Goal: Task Accomplishment & Management: Use online tool/utility

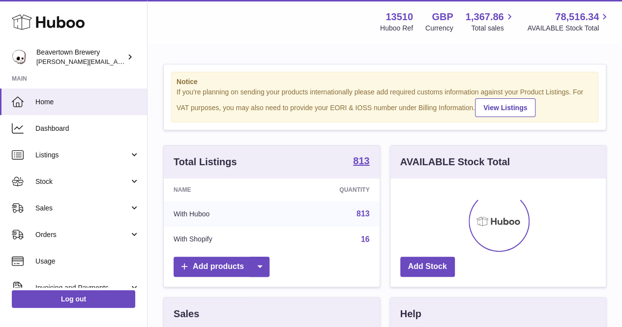
scroll to position [153, 215]
click at [475, 117] on link "View Listings" at bounding box center [505, 107] width 60 height 19
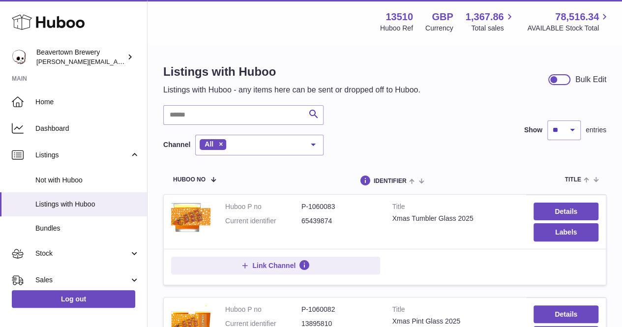
drag, startPoint x: 239, startPoint y: 109, endPoint x: 234, endPoint y: 108, distance: 4.9
click at [239, 109] on input "text" at bounding box center [243, 115] width 160 height 20
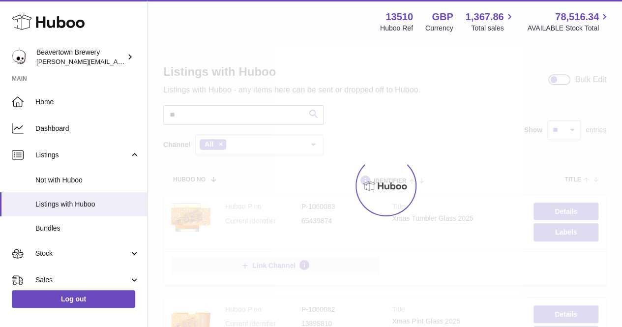
type input "*"
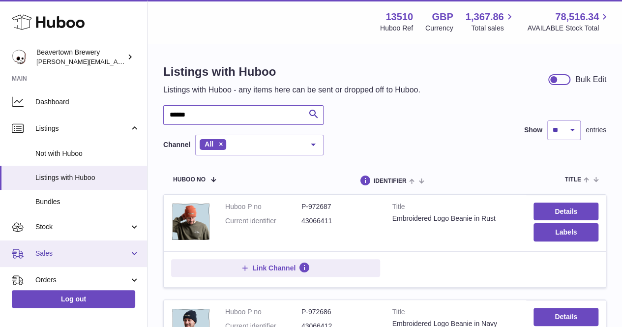
scroll to position [49, 0]
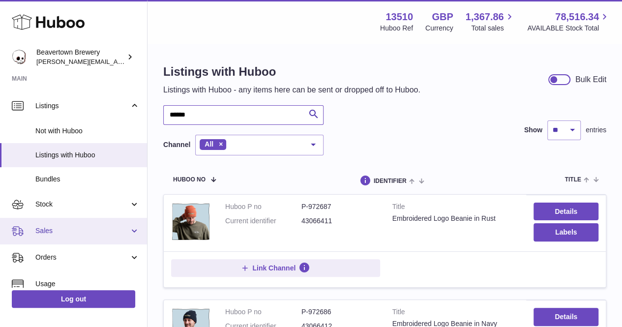
type input "******"
click at [78, 234] on span "Sales" at bounding box center [82, 230] width 94 height 9
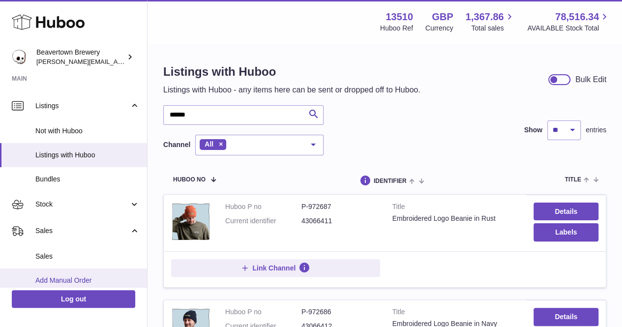
click at [69, 280] on span "Add Manual Order" at bounding box center [87, 280] width 104 height 9
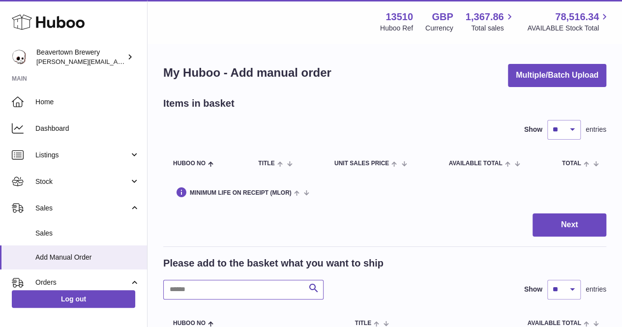
click at [258, 286] on input "text" at bounding box center [243, 290] width 160 height 20
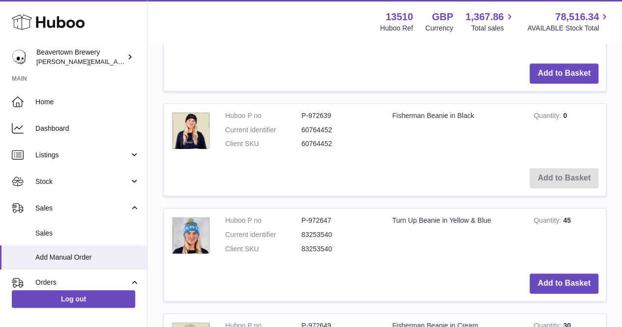
scroll to position [492, 0]
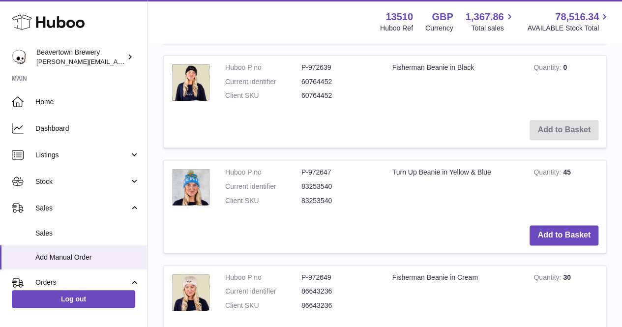
type input "******"
click at [334, 198] on dd "83253540" at bounding box center [339, 200] width 76 height 9
click at [329, 200] on dd "83253540" at bounding box center [339, 200] width 76 height 9
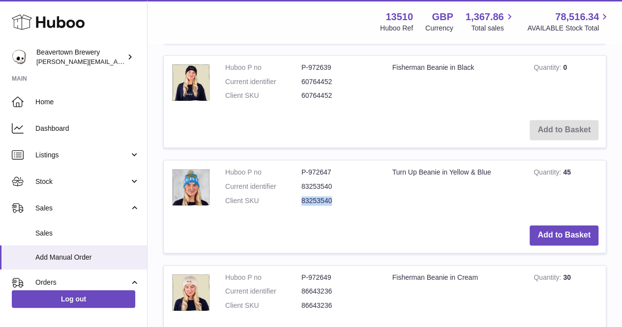
copy dd "83253540"
